Goal: Task Accomplishment & Management: Manage account settings

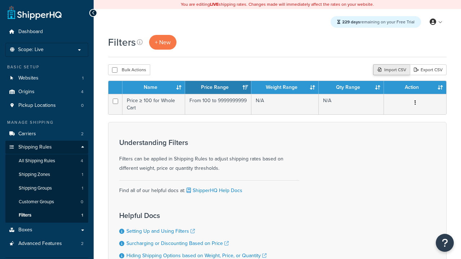
click at [390, 70] on div "Import CSV" at bounding box center [391, 69] width 37 height 11
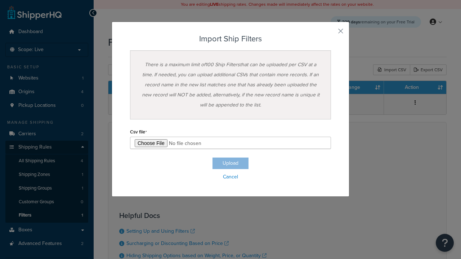
click at [231, 39] on h3 "Import Ship Filters" at bounding box center [230, 39] width 201 height 9
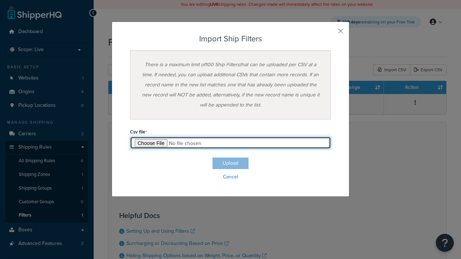
click at [231, 143] on input "file" at bounding box center [230, 143] width 201 height 12
type input "C:\fakepath\importShipFiltersSuccess.csv"
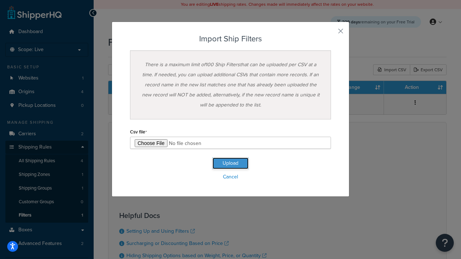
click at [231, 164] on button "Upload" at bounding box center [231, 164] width 36 height 12
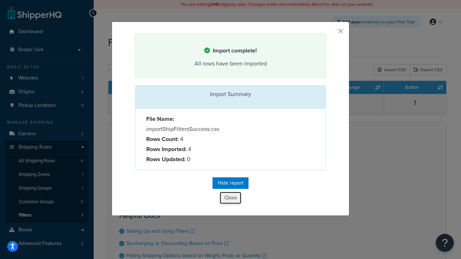
click at [231, 199] on button "Close" at bounding box center [231, 198] width 22 height 12
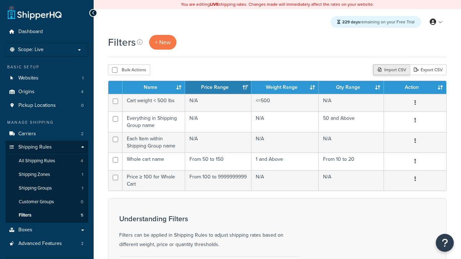
click at [390, 70] on div "Import CSV" at bounding box center [391, 69] width 37 height 11
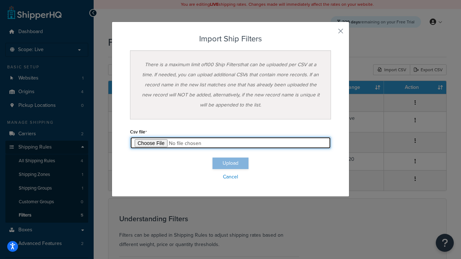
click at [231, 143] on input "file" at bounding box center [230, 143] width 201 height 12
type input "C:\fakepath\importShipFiltersFailure.csv"
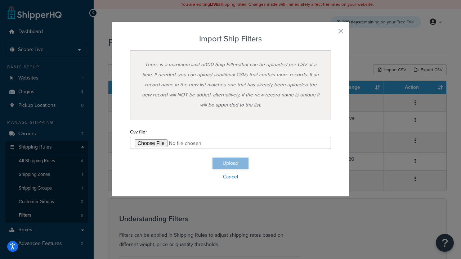
click at [231, 164] on button "Upload" at bounding box center [231, 164] width 36 height 12
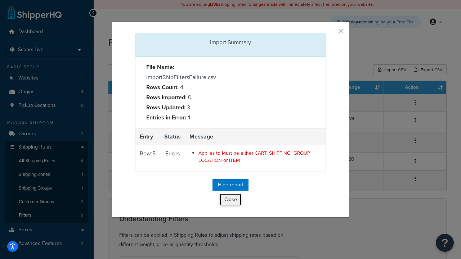
click at [231, 202] on button "Close" at bounding box center [231, 200] width 22 height 12
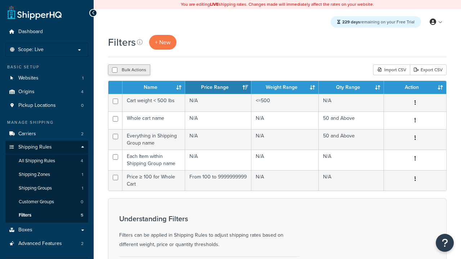
click at [129, 70] on button "Bulk Actions" at bounding box center [129, 69] width 42 height 11
checkbox input "true"
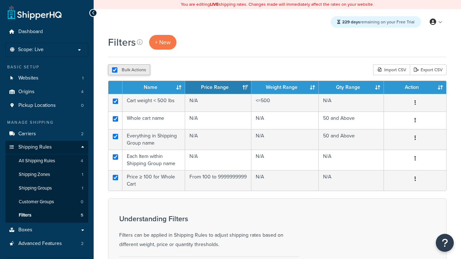
checkbox input "true"
click at [194, 70] on button "Delete" at bounding box center [192, 69] width 25 height 11
